Goal: Task Accomplishment & Management: Manage account settings

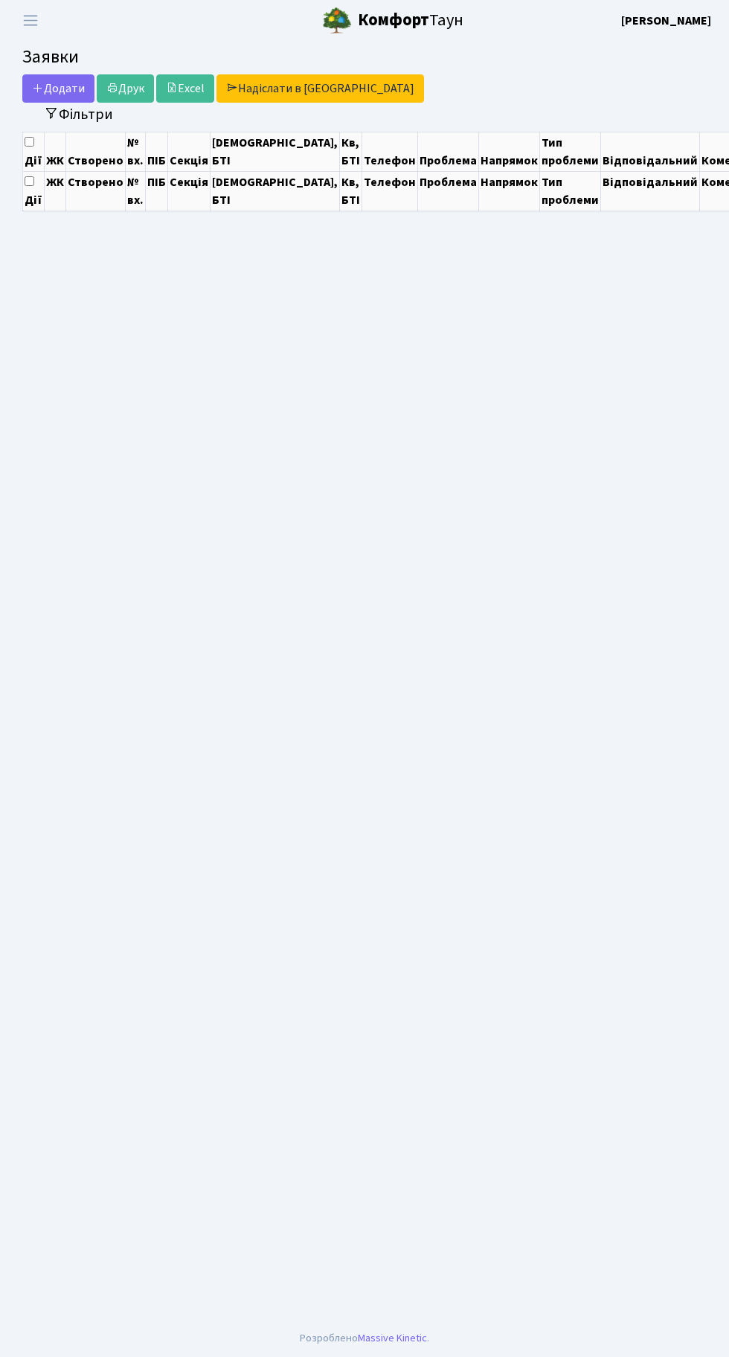
select select "25"
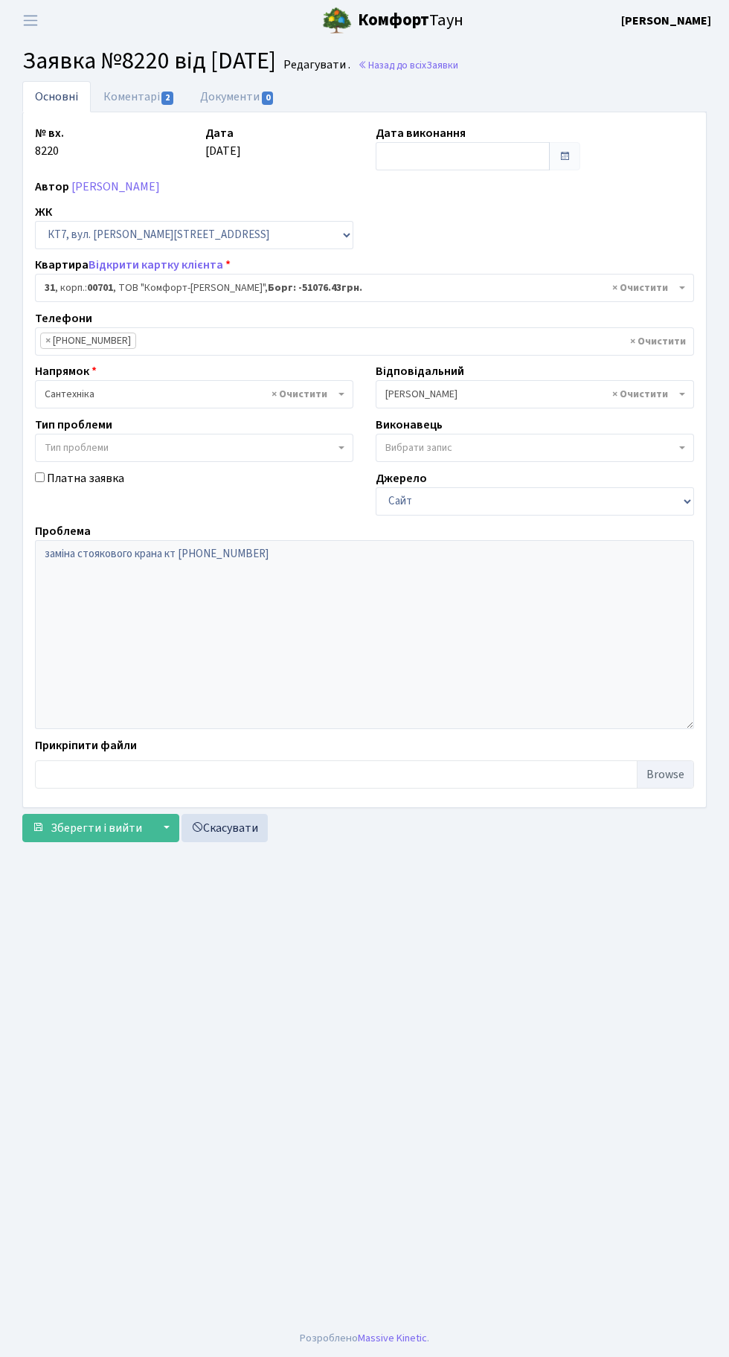
select select "18365"
select select "18364"
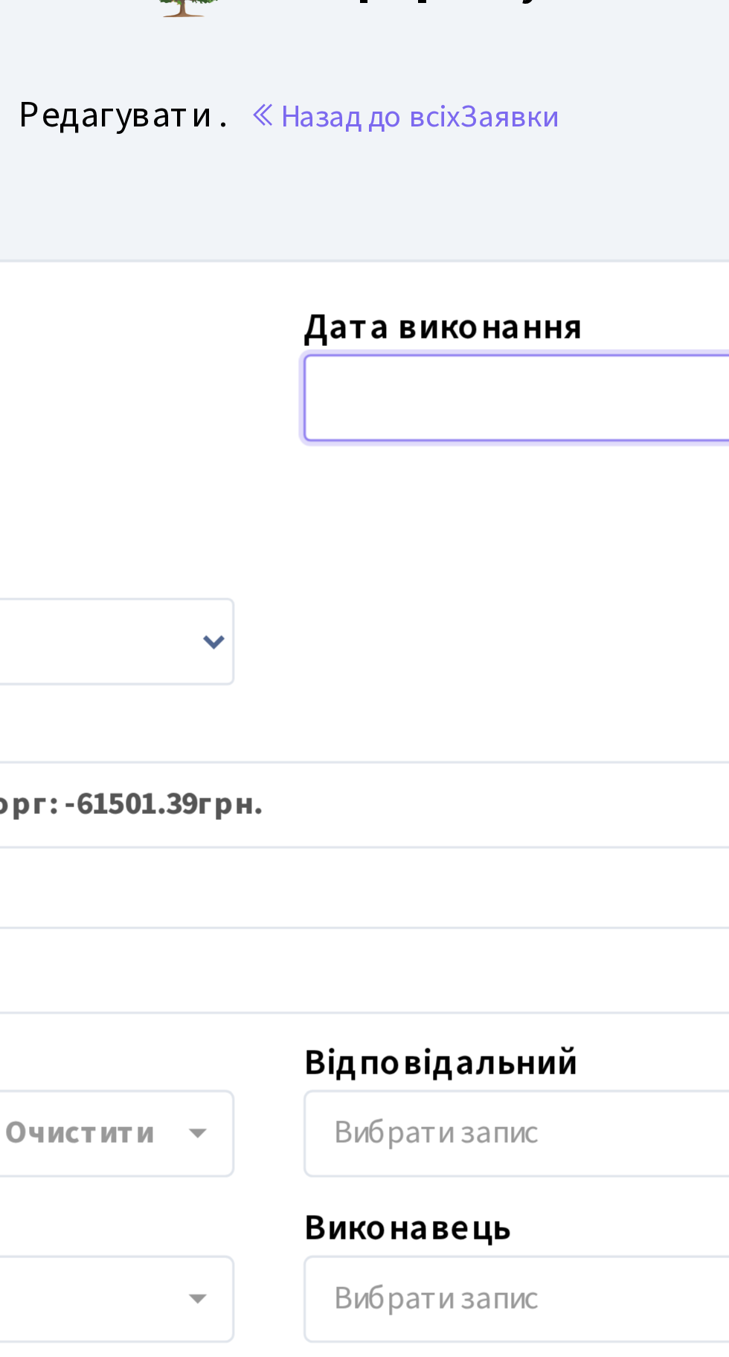
click at [428, 157] on input "text" at bounding box center [463, 156] width 174 height 28
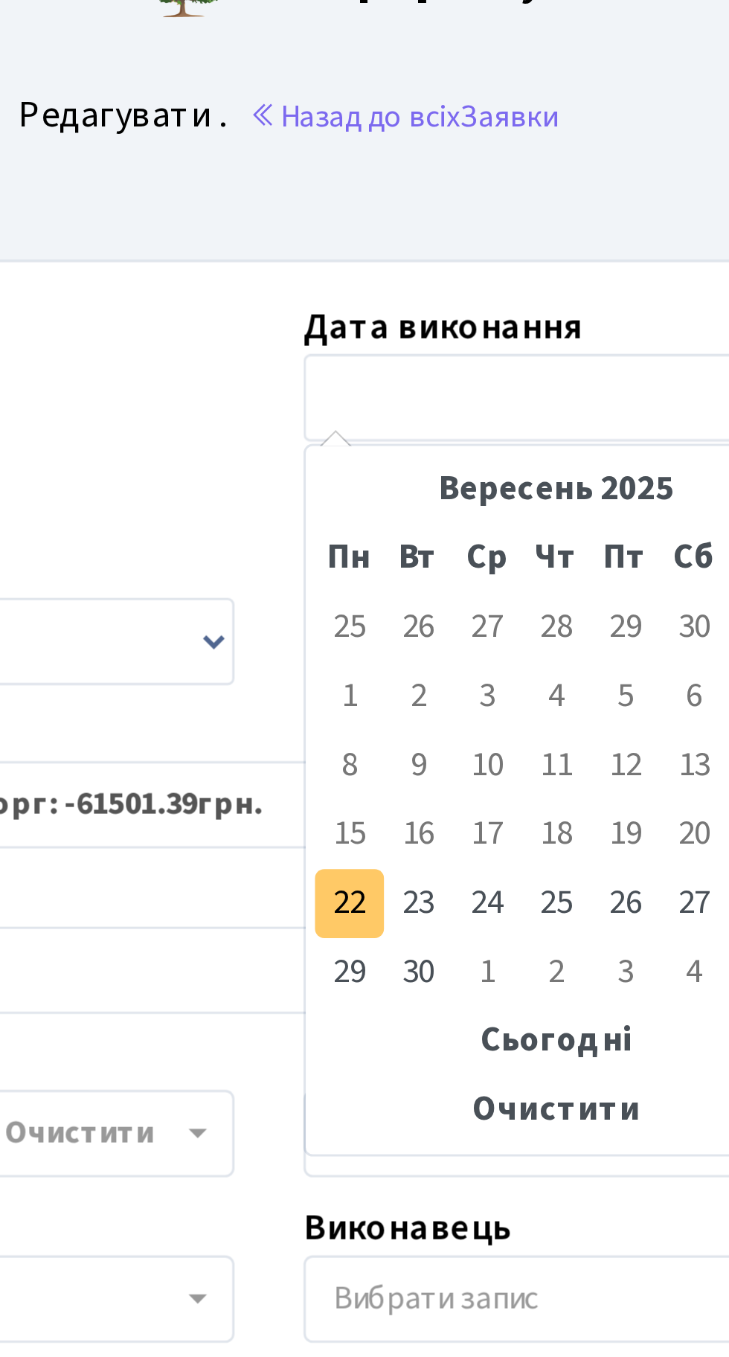
click at [391, 319] on td "22" at bounding box center [390, 320] width 22 height 22
type input "[DATE]"
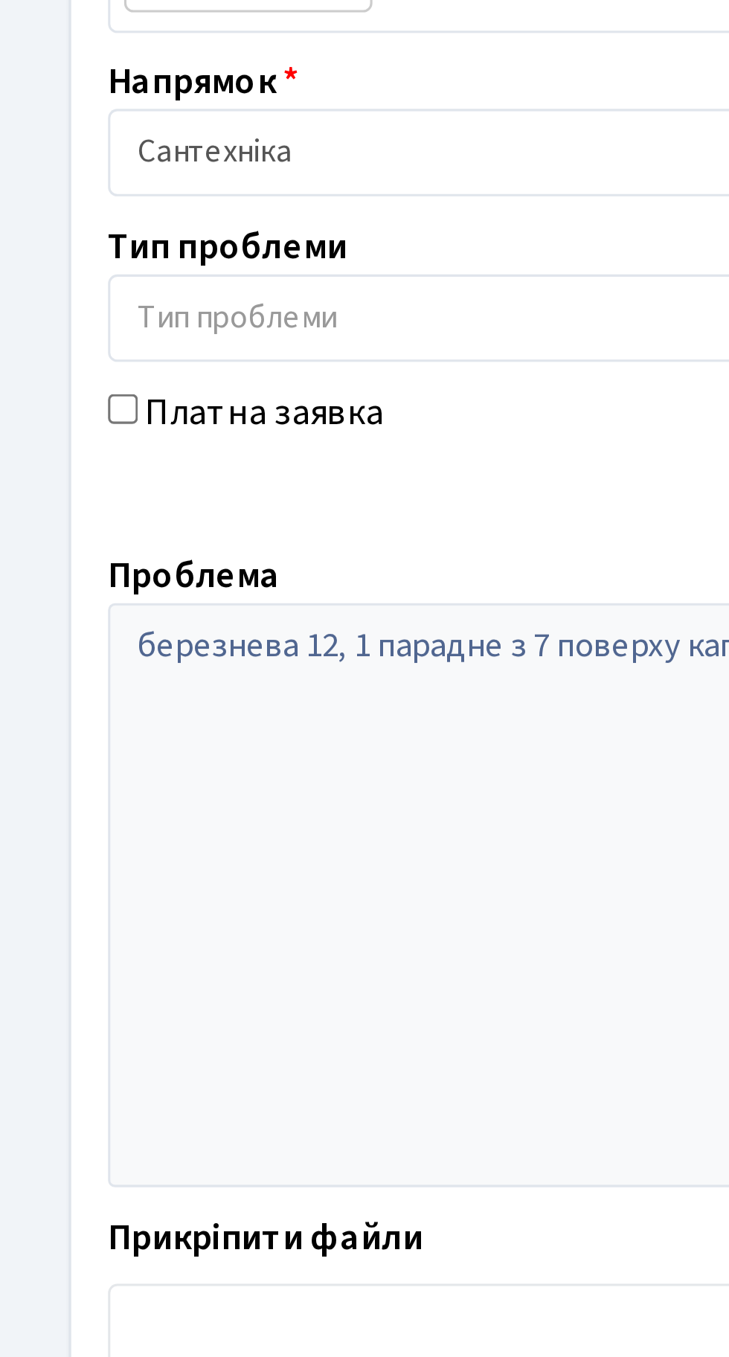
click at [103, 827] on span "Зберегти і вийти" at bounding box center [96, 828] width 91 height 16
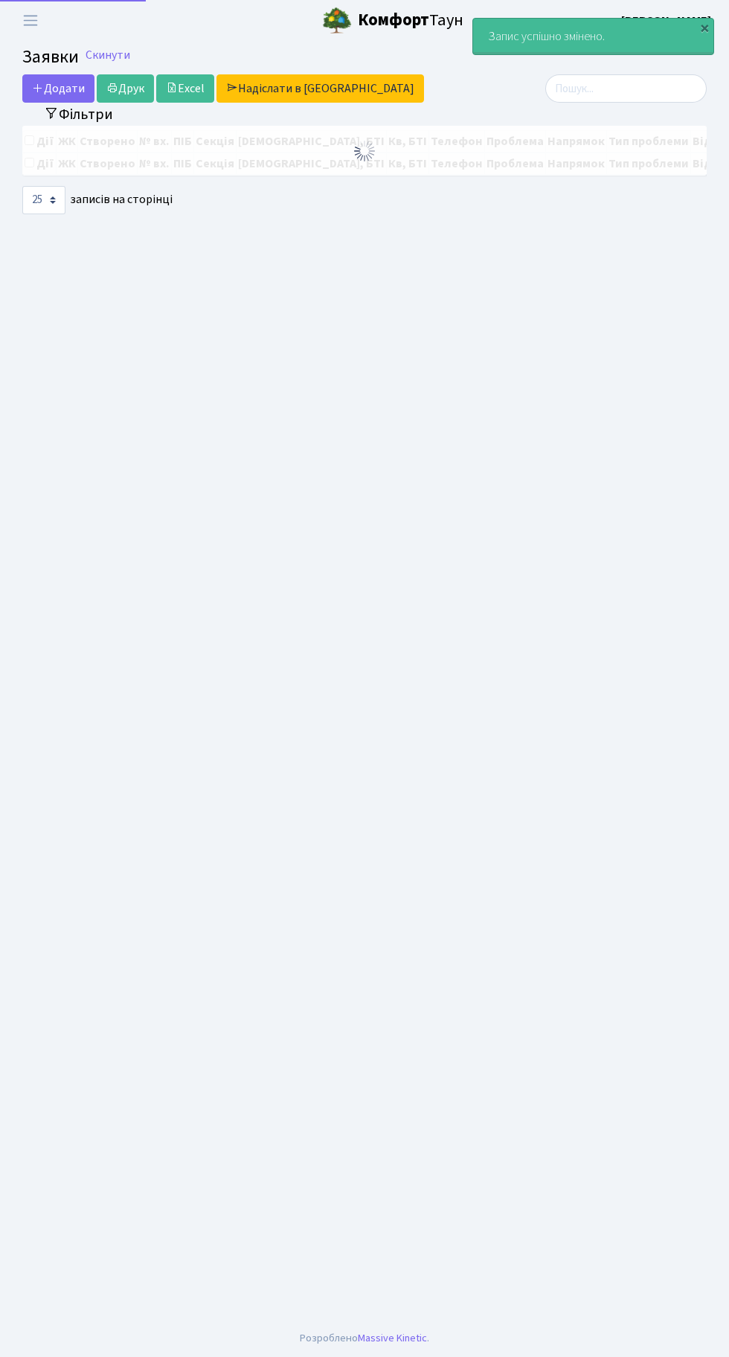
select select "25"
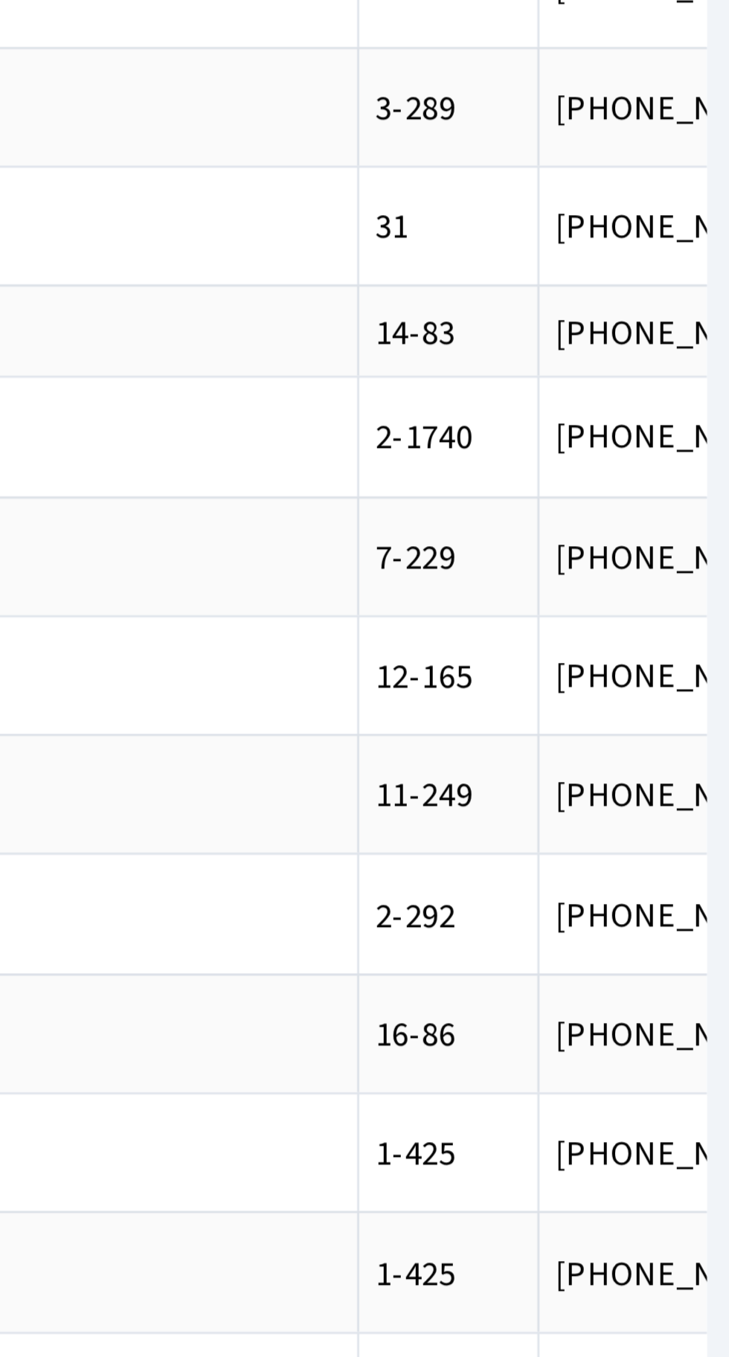
scroll to position [0, 207]
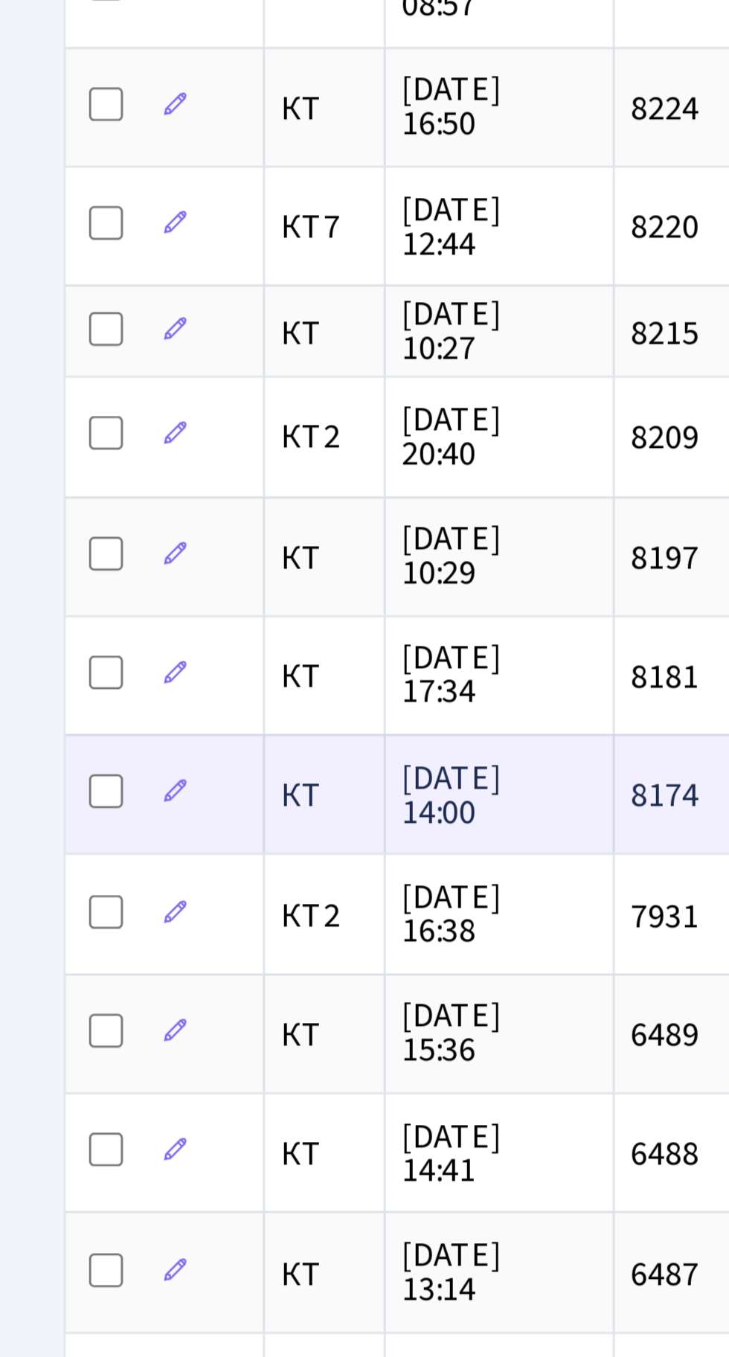
click at [33, 452] on input "checkbox" at bounding box center [37, 458] width 12 height 12
checkbox input "true"
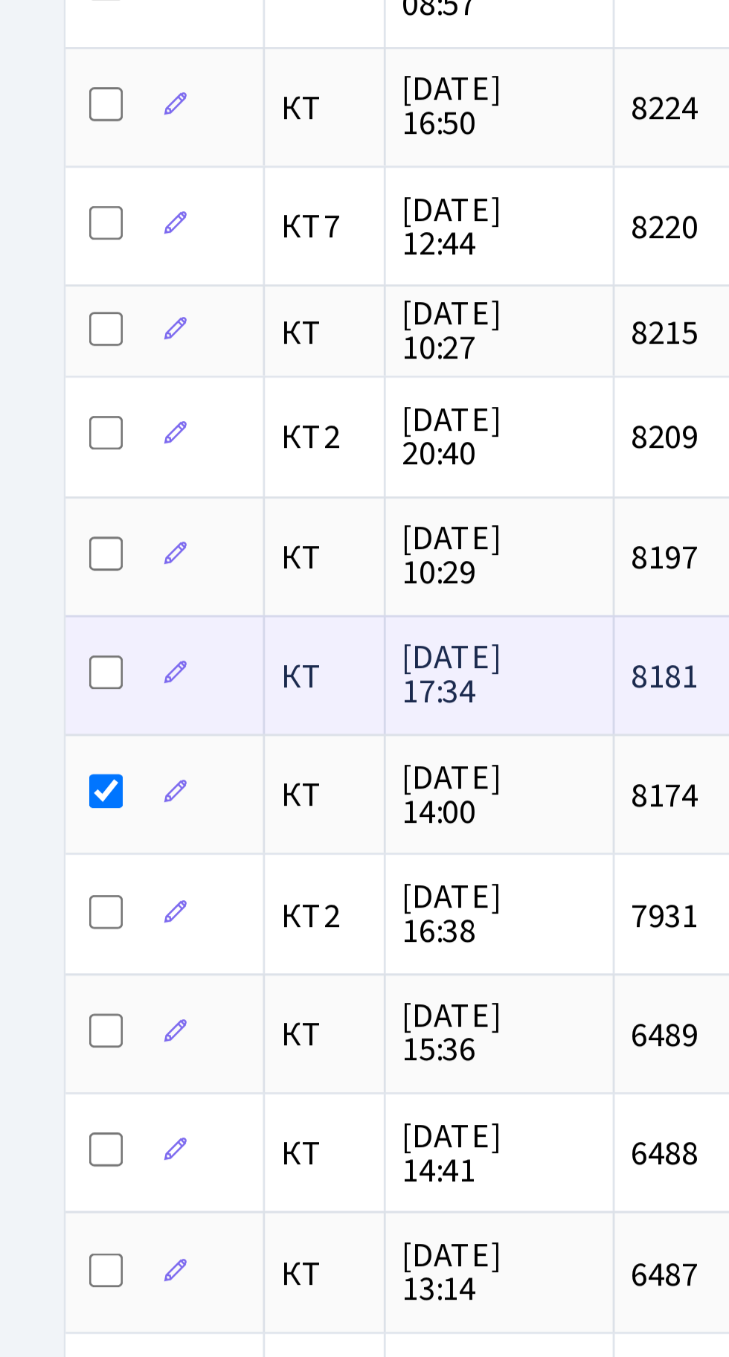
click at [36, 411] on input "checkbox" at bounding box center [37, 417] width 12 height 12
checkbox input "true"
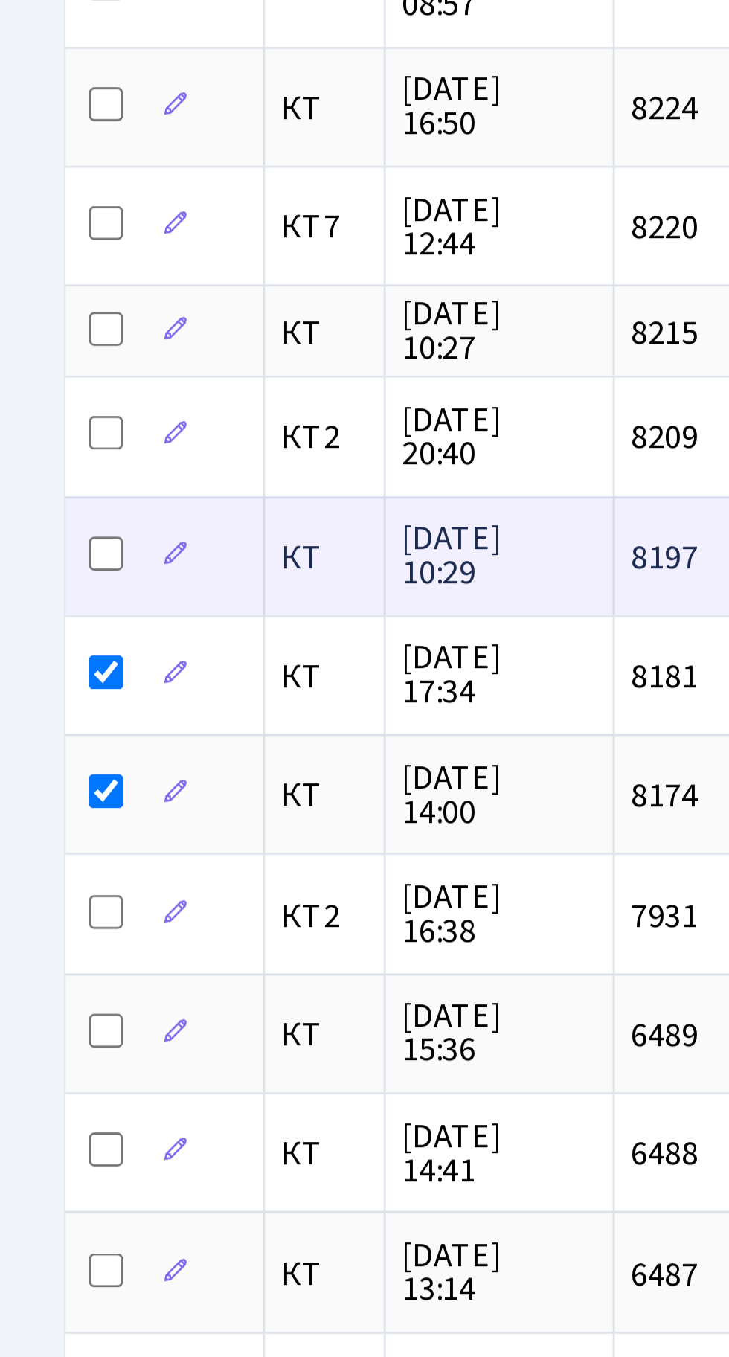
click at [35, 370] on input "checkbox" at bounding box center [37, 375] width 12 height 12
checkbox input "true"
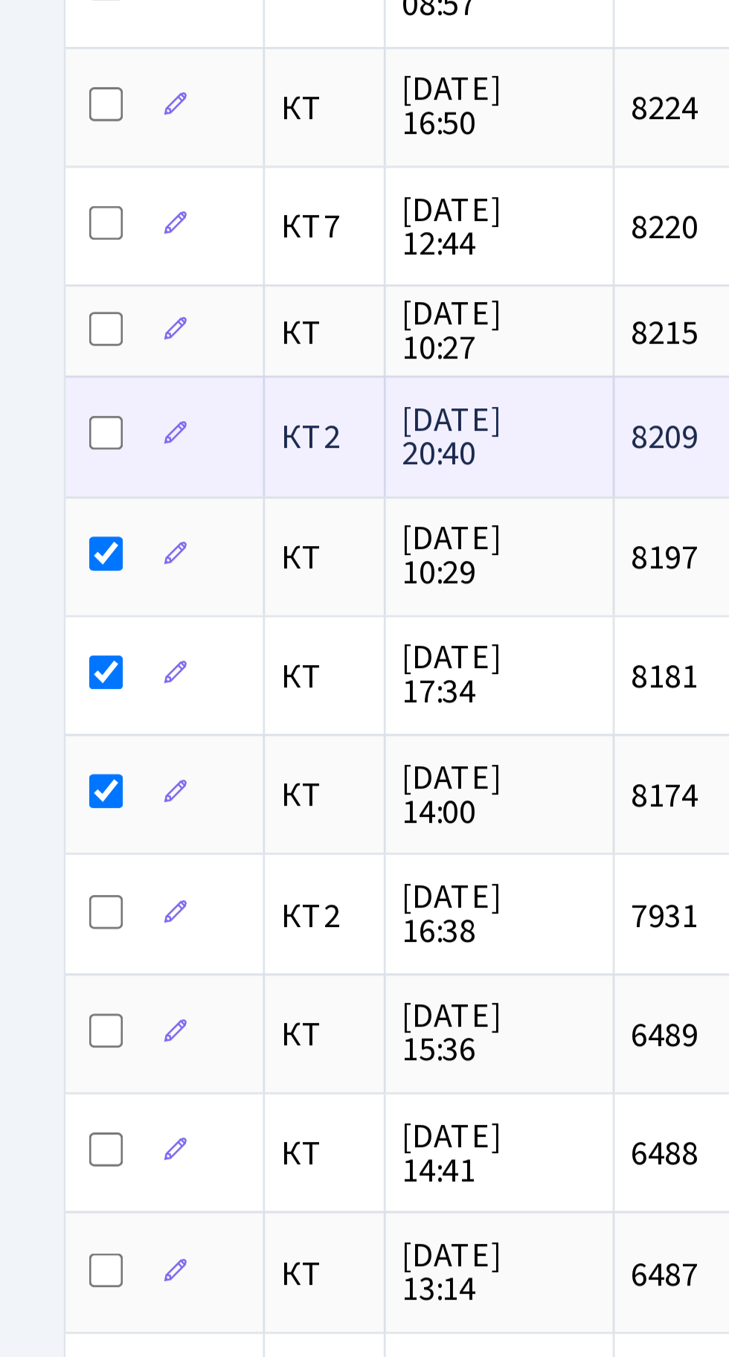
click at [38, 327] on input "checkbox" at bounding box center [37, 332] width 12 height 12
checkbox input "true"
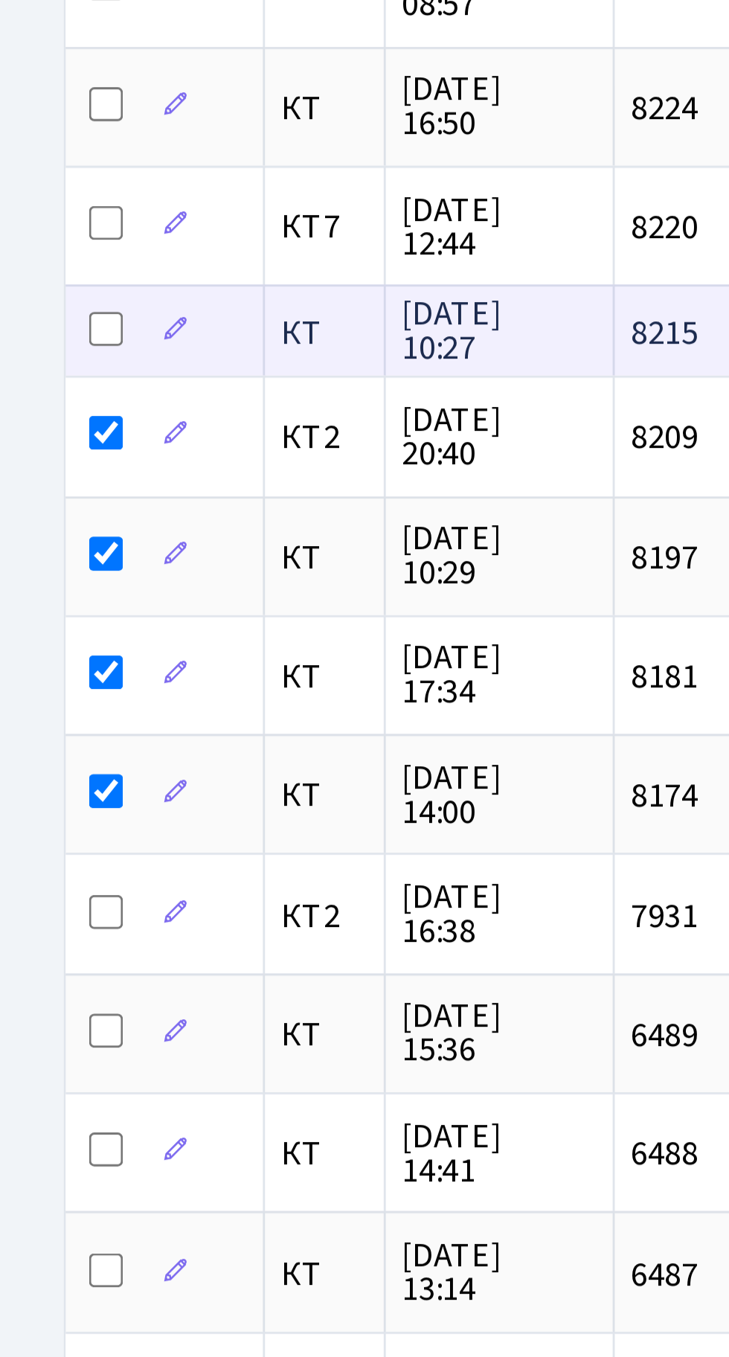
click at [41, 290] on input "checkbox" at bounding box center [37, 296] width 12 height 12
checkbox input "true"
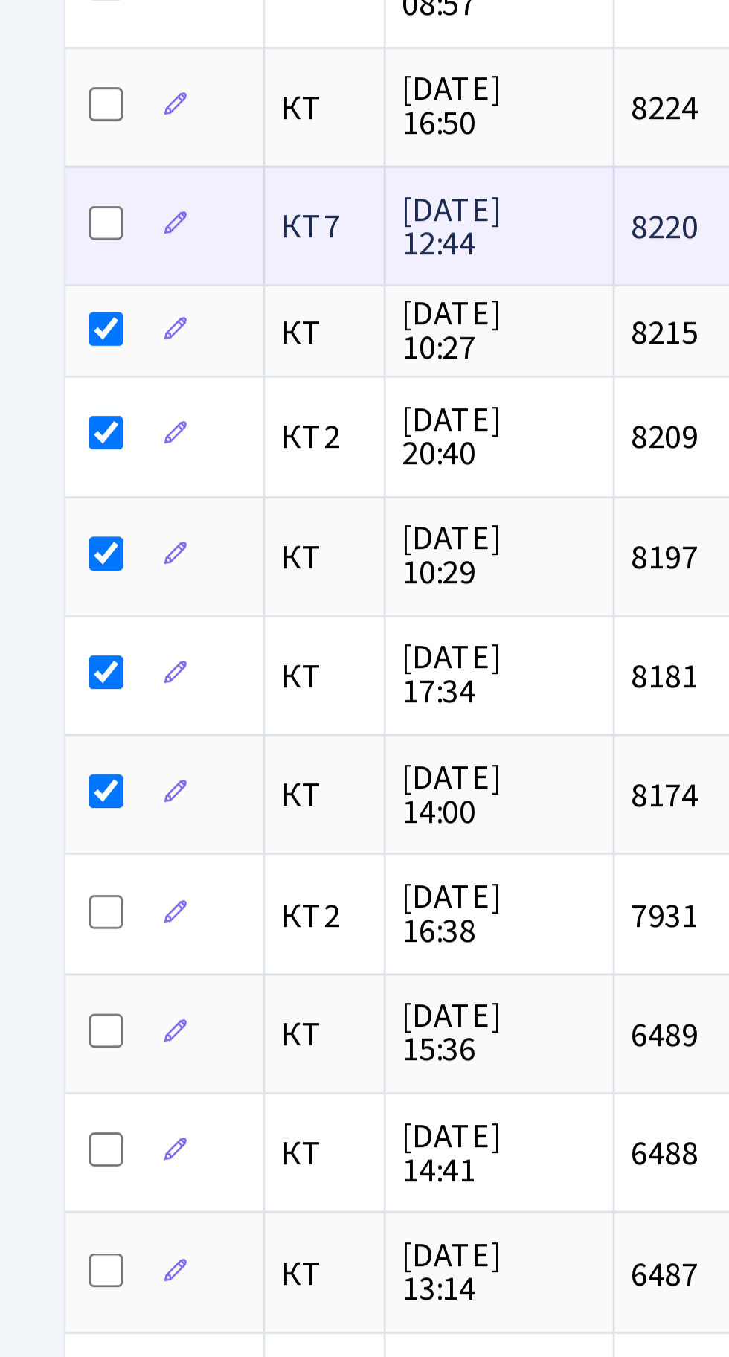
click at [39, 256] on input "checkbox" at bounding box center [37, 259] width 12 height 12
checkbox input "true"
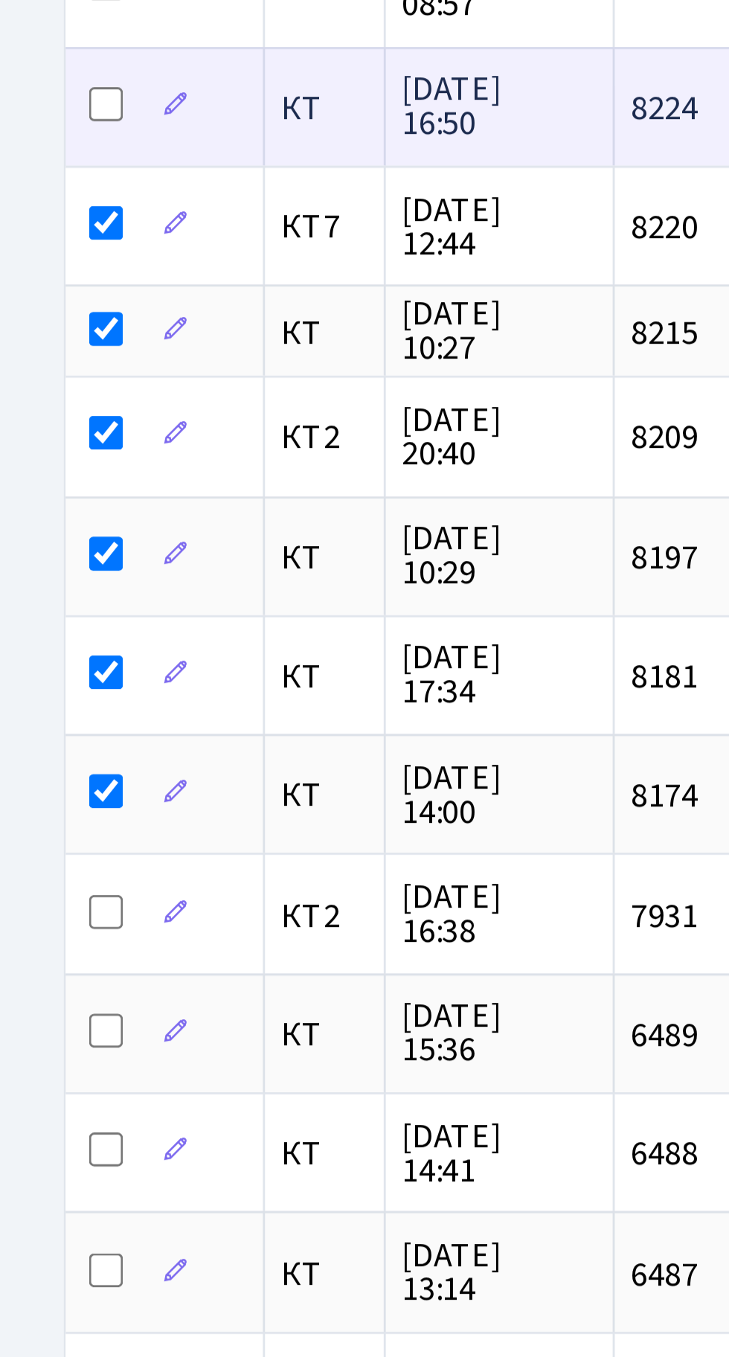
click at [40, 215] on input "checkbox" at bounding box center [37, 217] width 12 height 12
checkbox input "true"
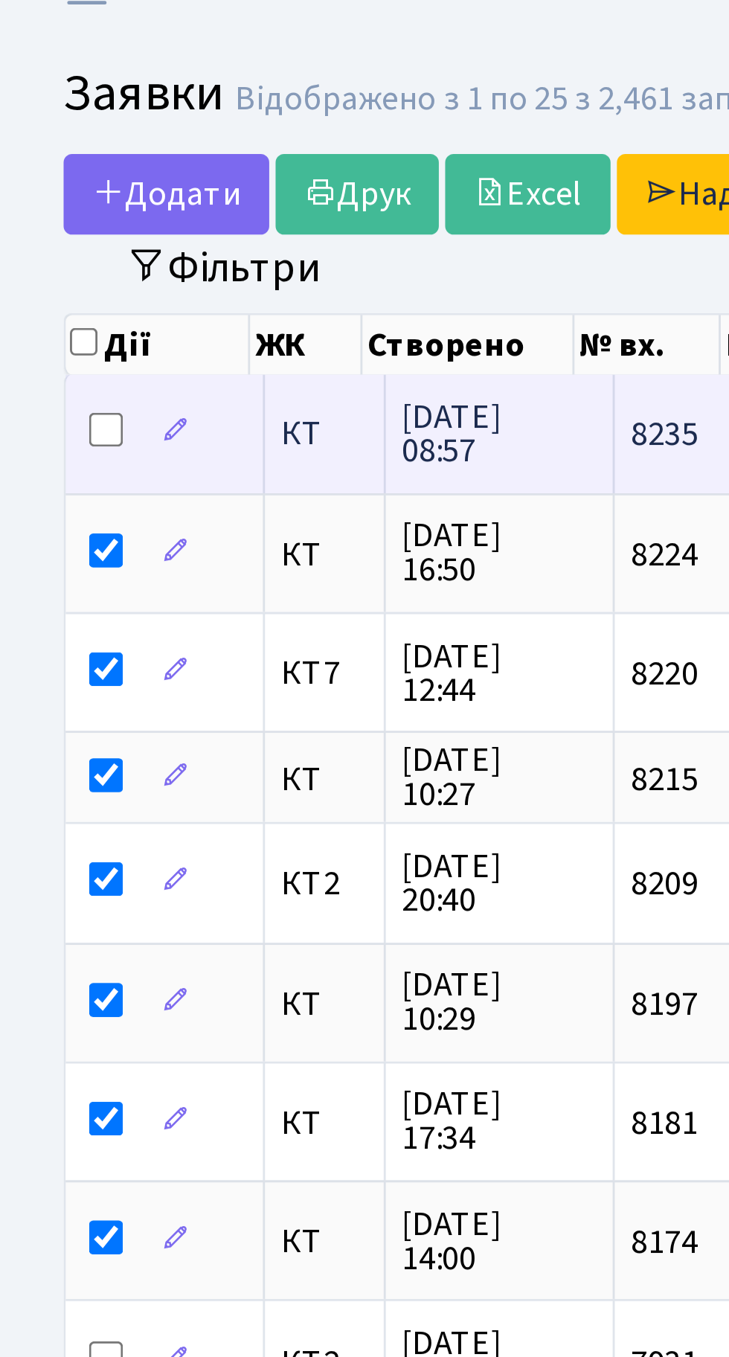
click at [38, 171] on input "checkbox" at bounding box center [37, 175] width 12 height 12
checkbox input "true"
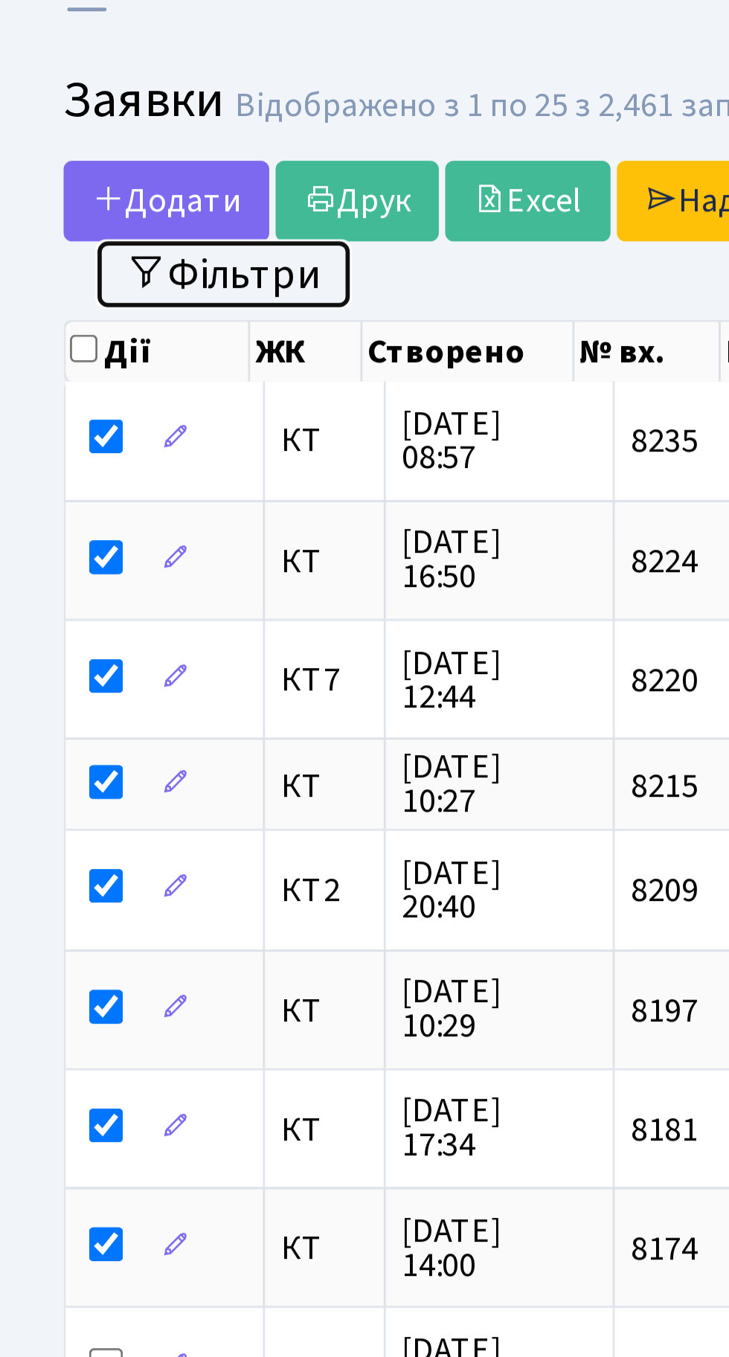
click at [83, 120] on button "Фільтри" at bounding box center [78, 117] width 89 height 23
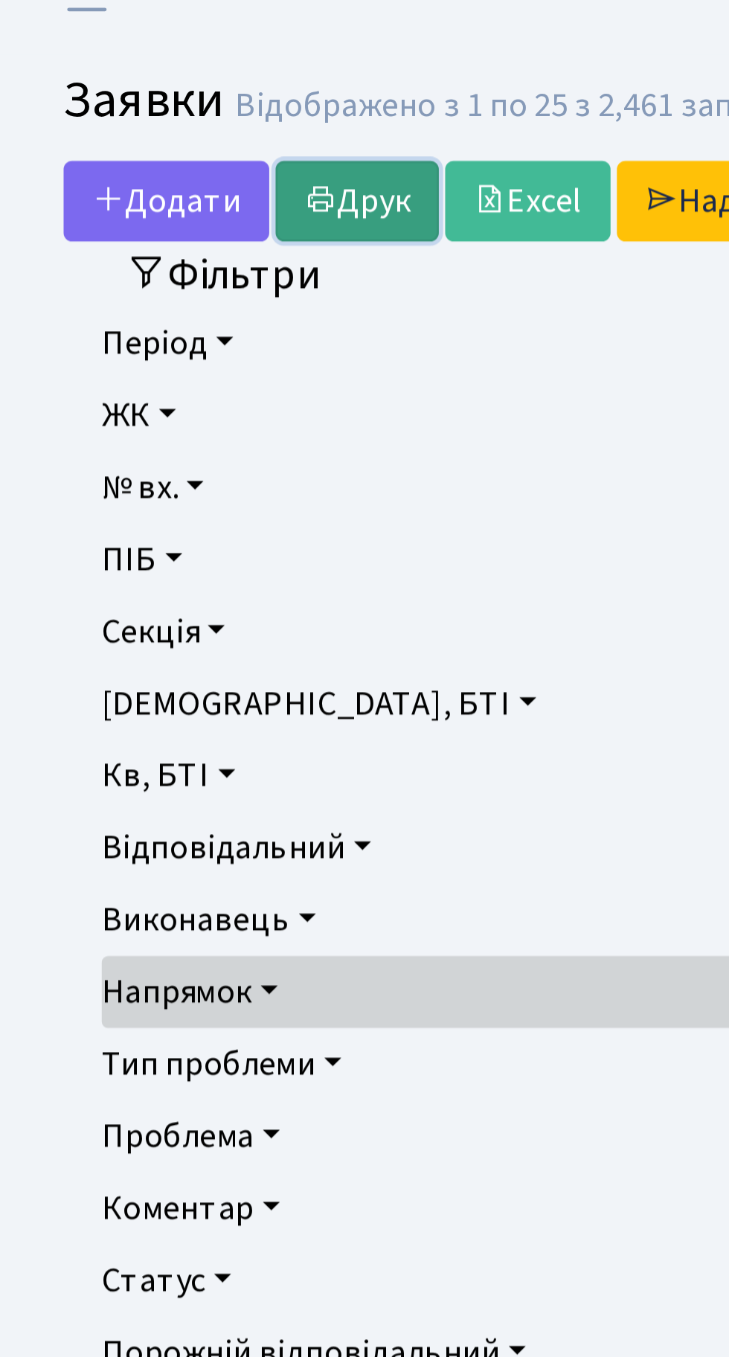
click at [133, 88] on link "Друк" at bounding box center [125, 92] width 57 height 28
